Goal: Navigation & Orientation: Go to known website

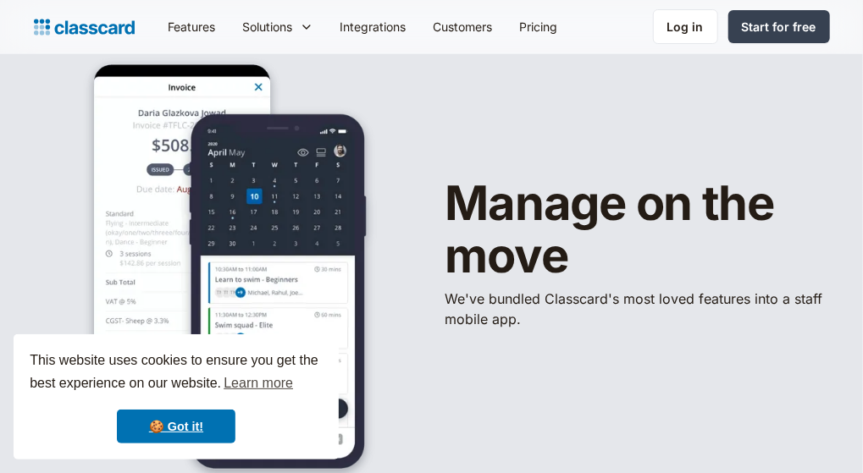
scroll to position [24, 0]
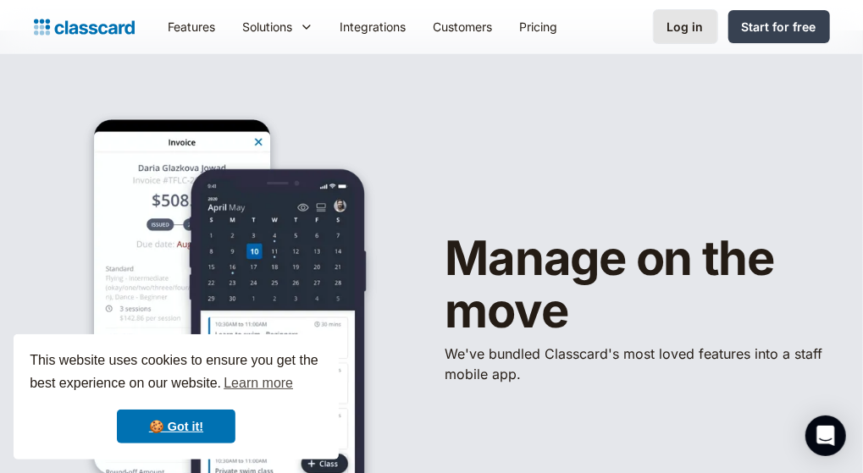
click at [665, 21] on link "Log in" at bounding box center [685, 26] width 65 height 35
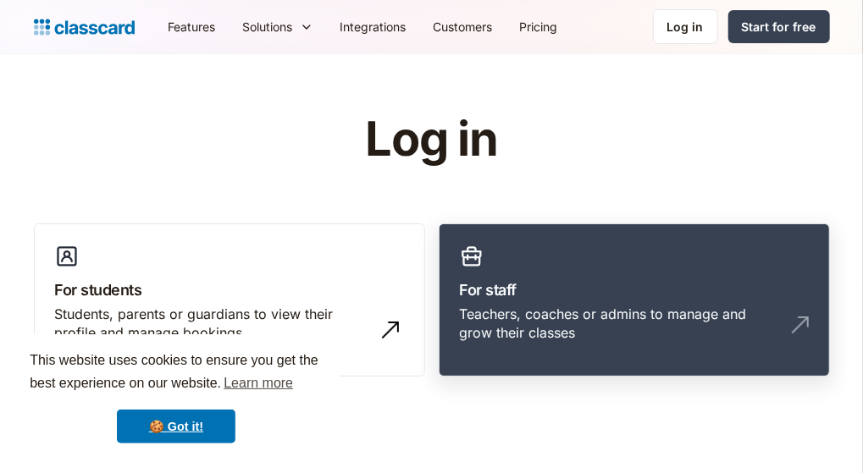
click at [624, 270] on link "For staff Teachers, coaches or admins to manage and grow their classes" at bounding box center [633, 300] width 391 height 154
